Goal: Entertainment & Leisure: Browse casually

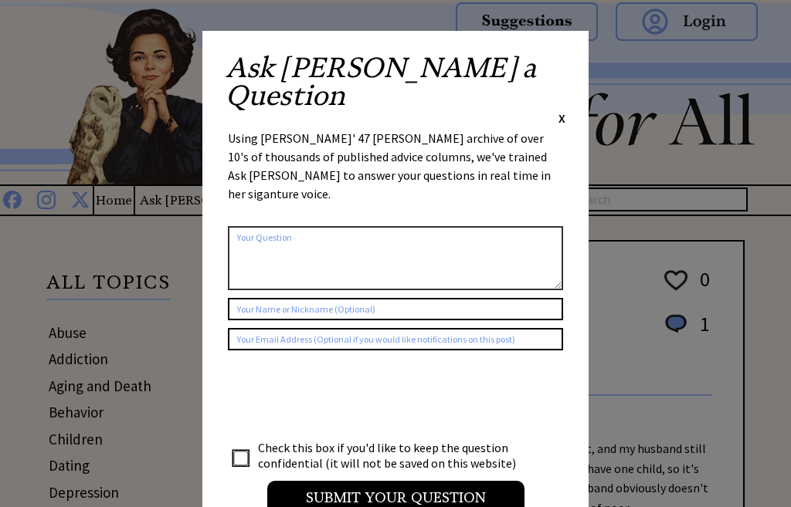
click at [405, 481] on input "Submit your Question" at bounding box center [395, 498] width 257 height 34
click at [563, 110] on span "X" at bounding box center [561, 117] width 7 height 15
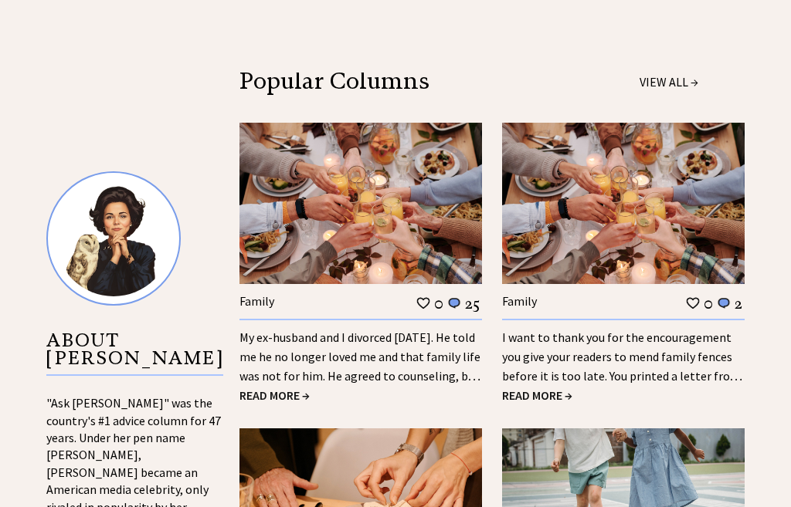
scroll to position [1330, 0]
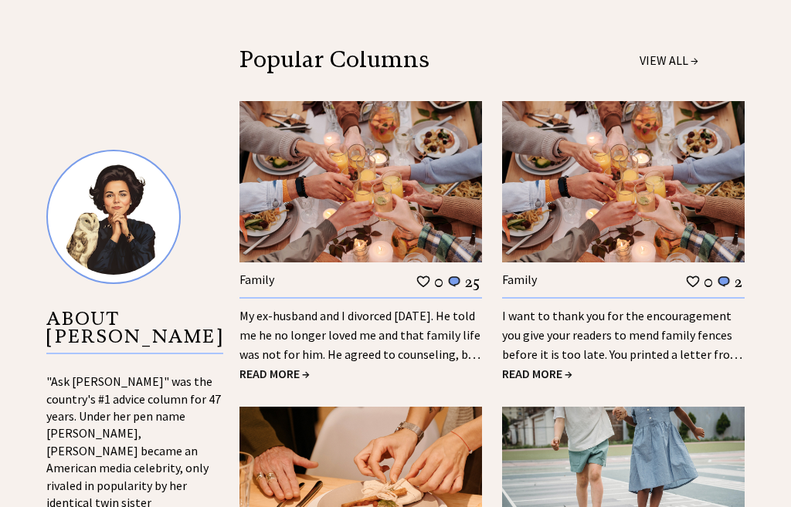
click at [297, 366] on span "READ MORE →" at bounding box center [274, 373] width 70 height 15
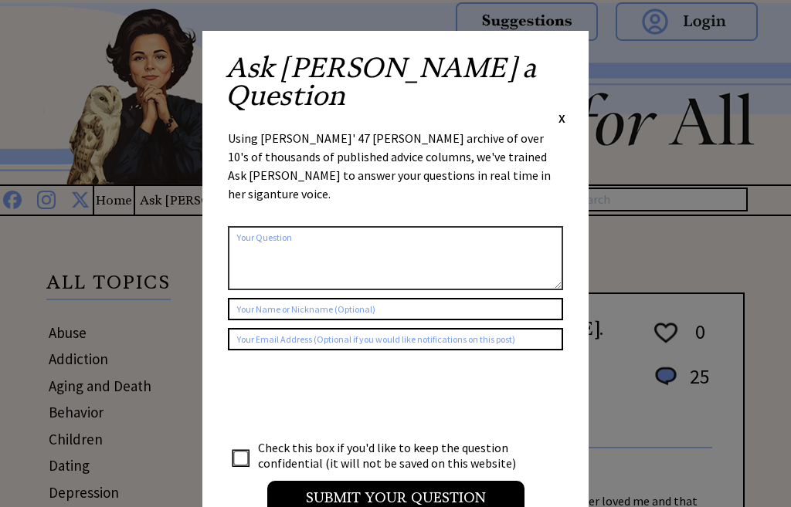
click at [564, 110] on span "X" at bounding box center [561, 117] width 7 height 15
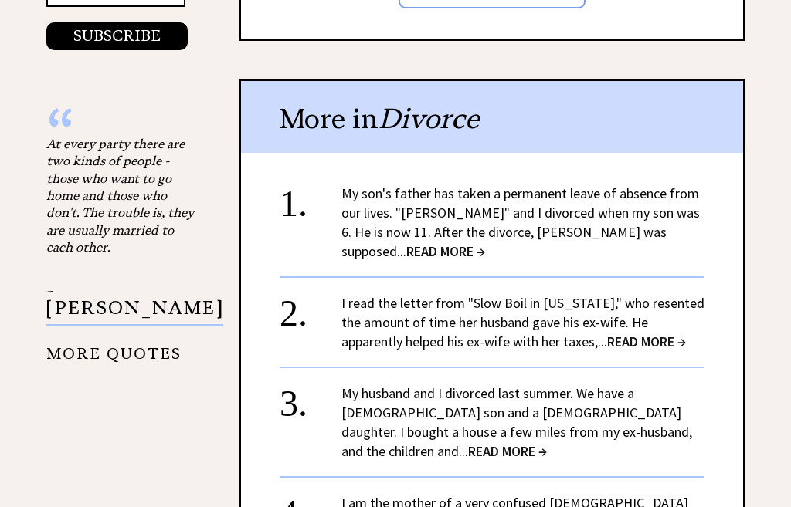
scroll to position [1723, 0]
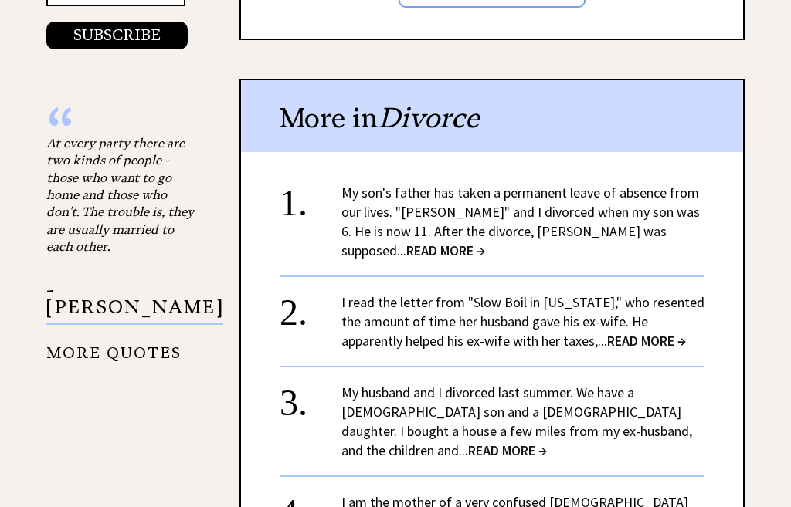
click at [485, 242] on span "READ MORE →" at bounding box center [445, 251] width 79 height 18
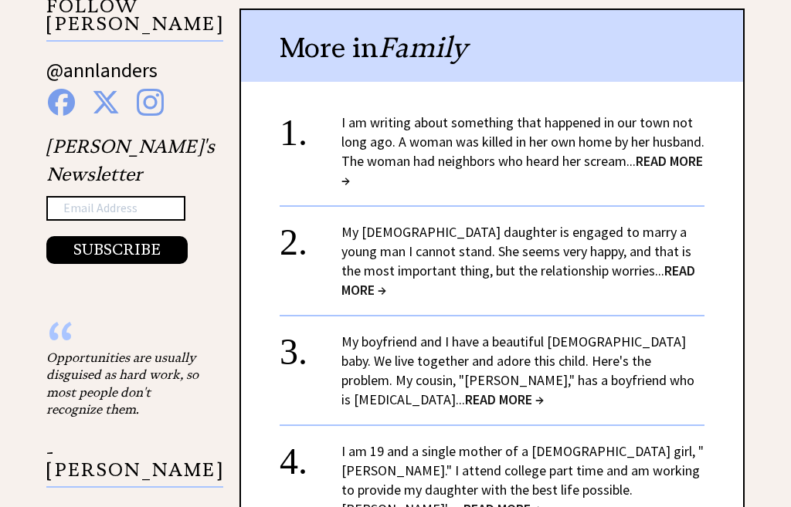
scroll to position [1509, 0]
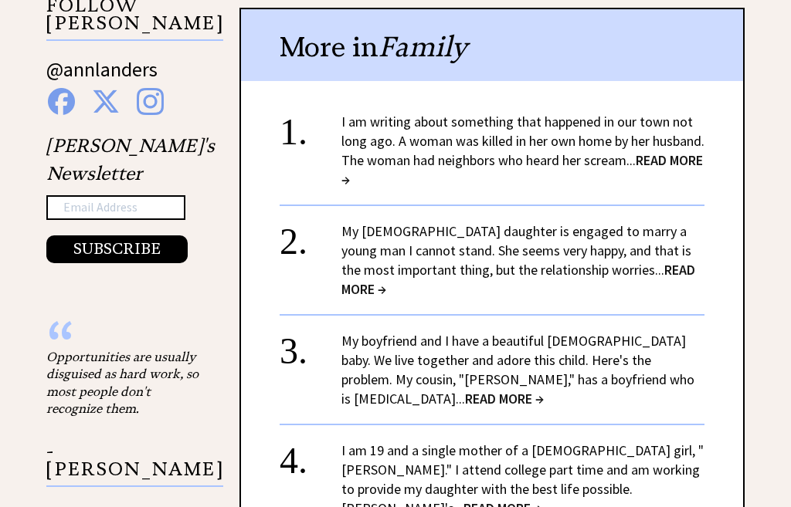
click at [398, 172] on span "READ MORE →" at bounding box center [521, 169] width 361 height 37
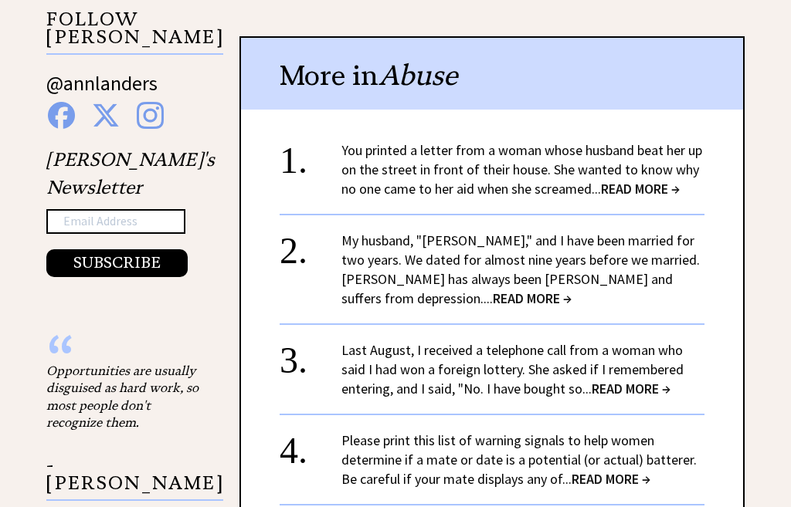
scroll to position [1496, 0]
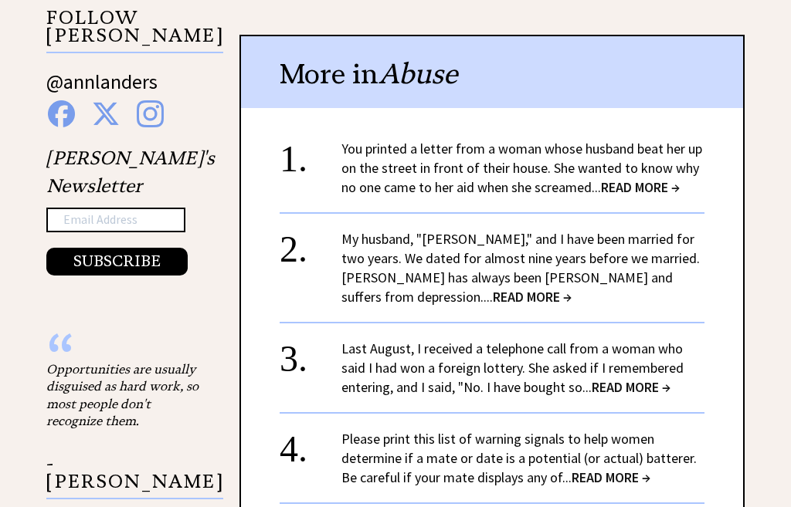
click at [571, 288] on span "READ MORE →" at bounding box center [532, 297] width 79 height 18
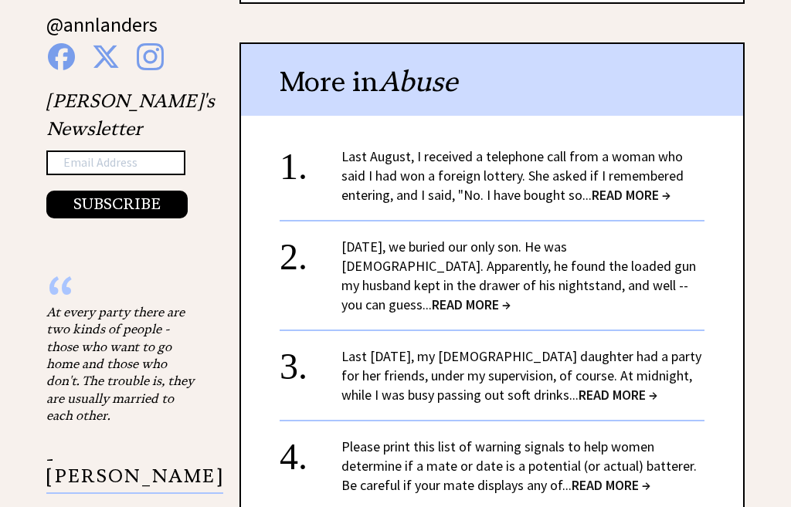
scroll to position [1555, 0]
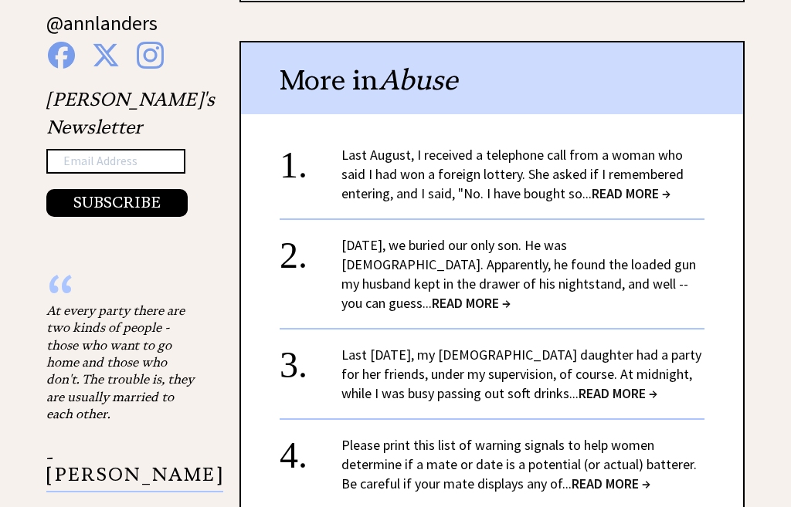
click at [620, 385] on span "READ MORE →" at bounding box center [617, 394] width 79 height 18
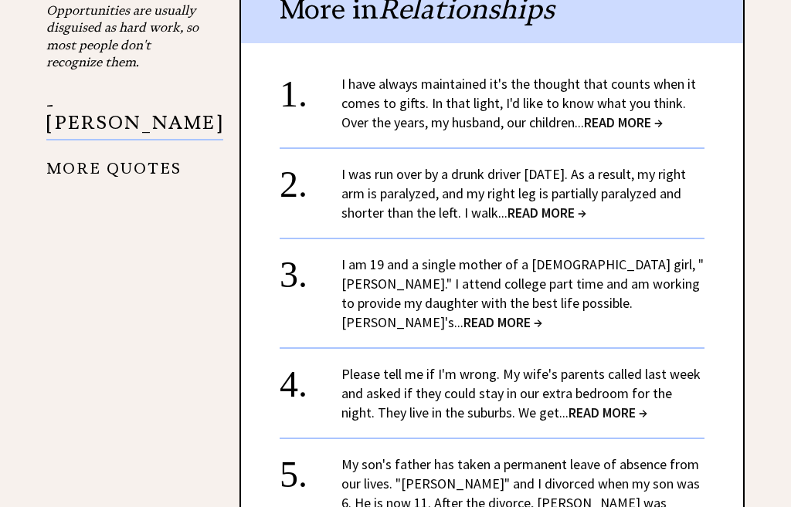
scroll to position [1856, 0]
click at [542, 313] on span "READ MORE →" at bounding box center [502, 322] width 79 height 18
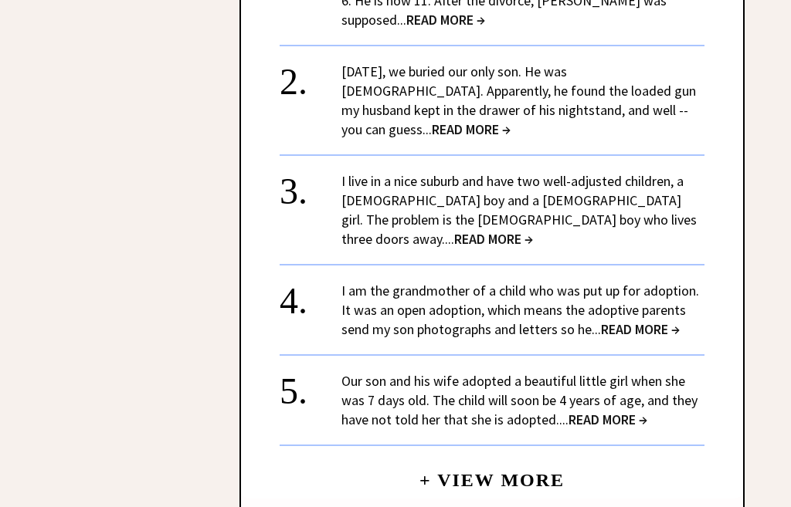
scroll to position [2079, 0]
click at [638, 320] on span "READ MORE →" at bounding box center [640, 329] width 79 height 18
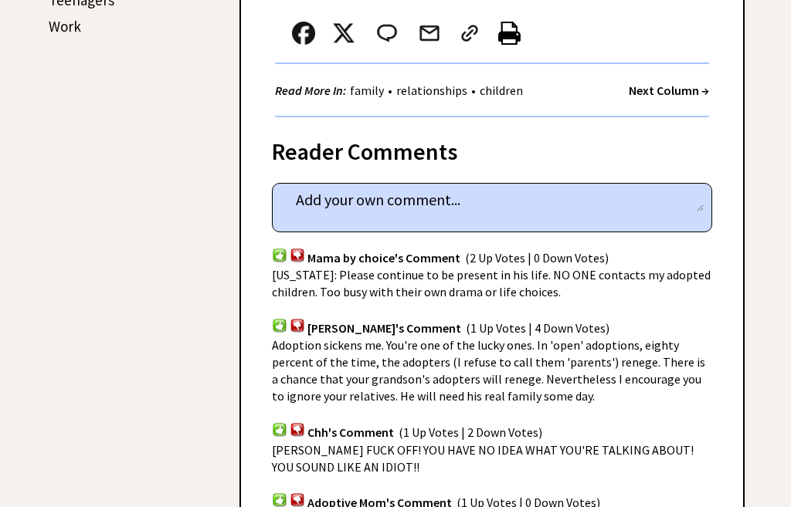
scroll to position [893, 0]
